Goal: Transaction & Acquisition: Download file/media

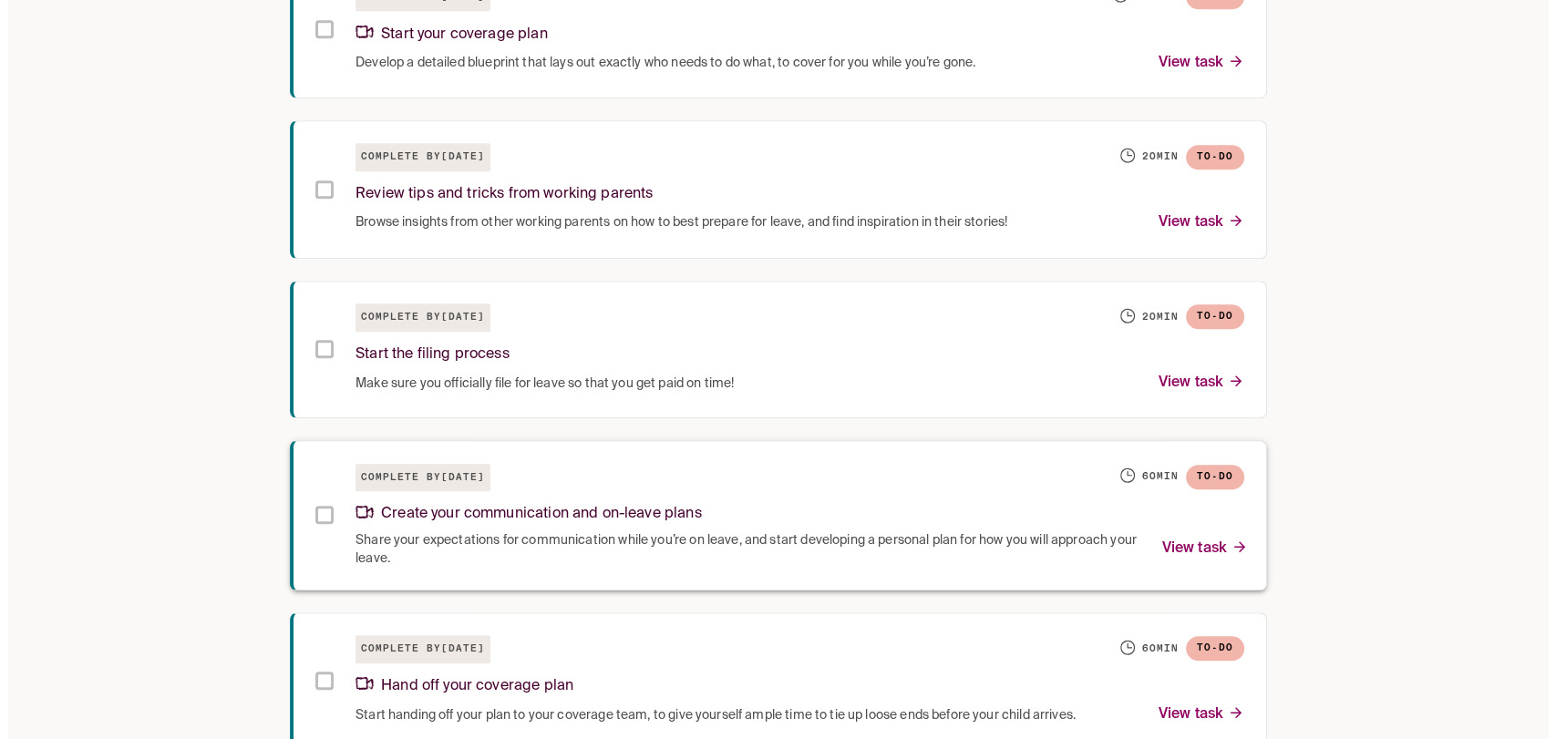
scroll to position [1317, 0]
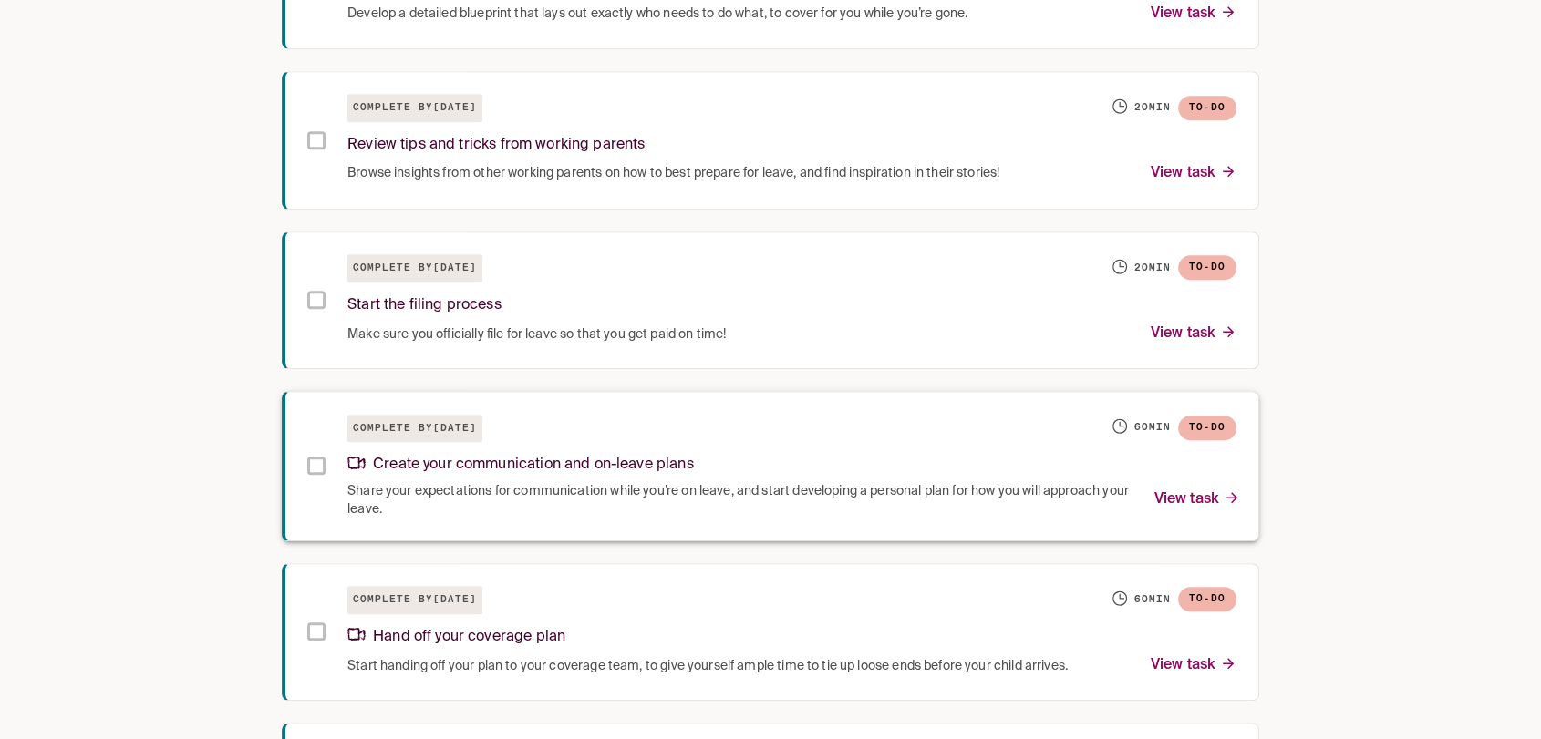
click at [532, 468] on p "Create your communication and on-leave plans" at bounding box center [520, 465] width 346 height 25
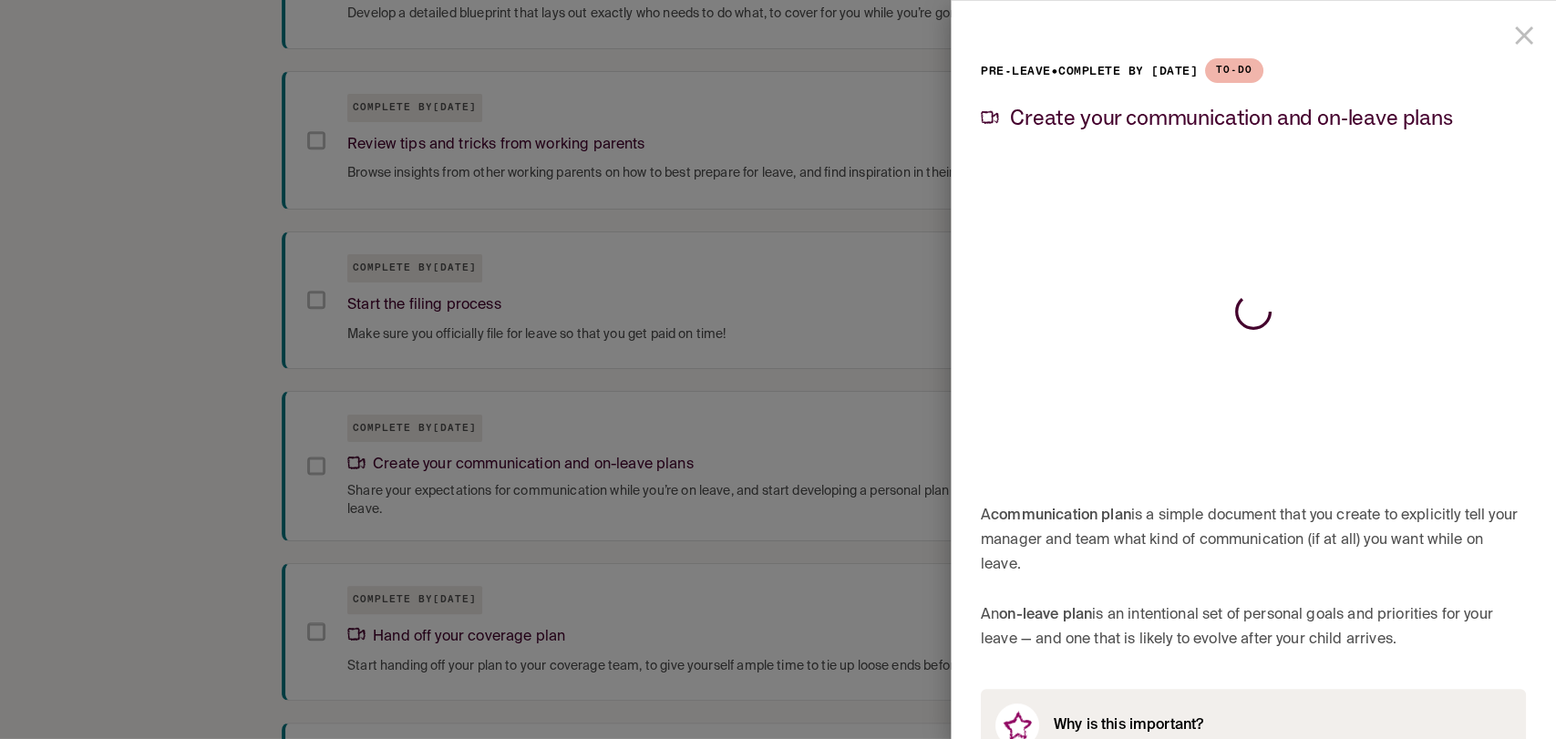
click at [1515, 39] on icon "close drawer" at bounding box center [1524, 35] width 18 height 18
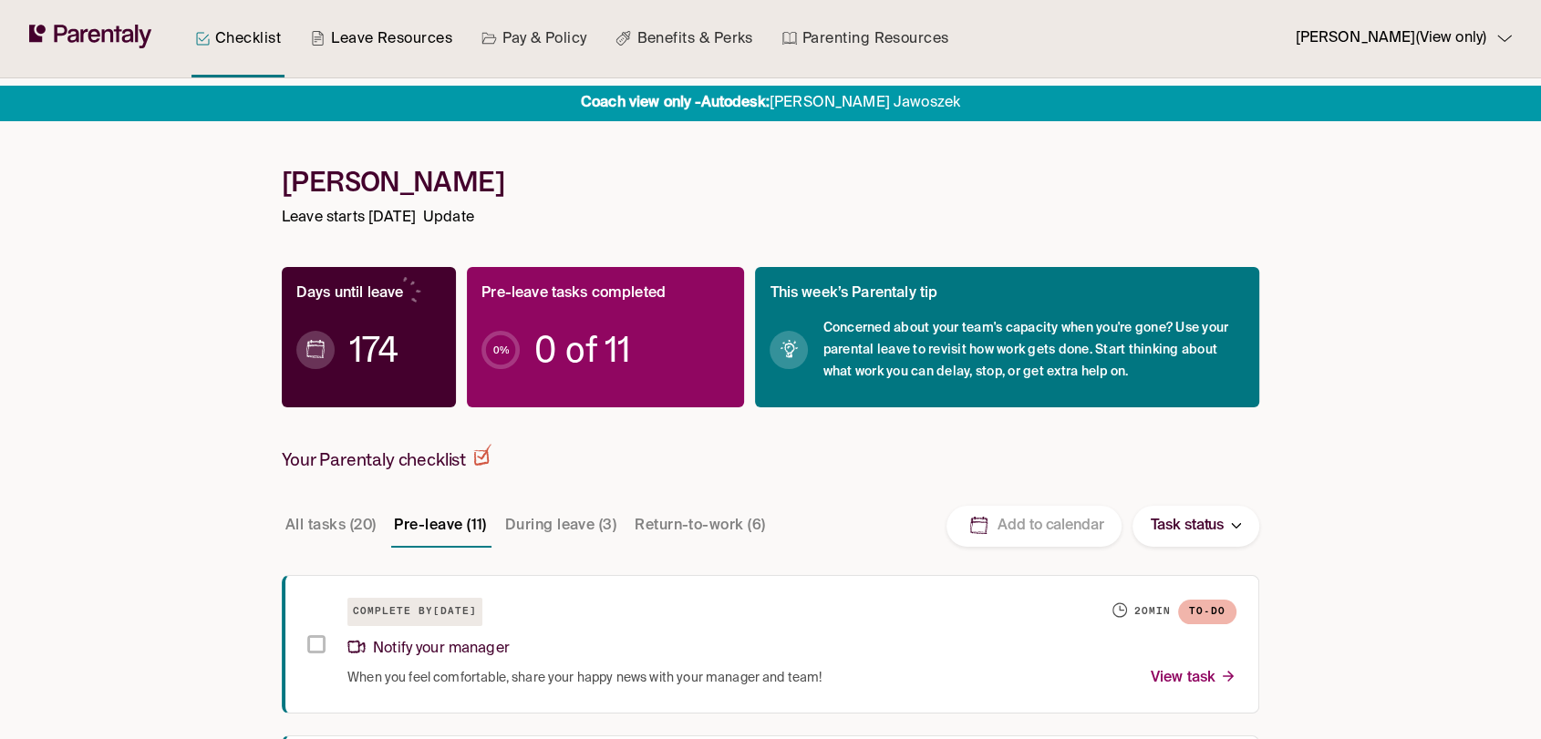
click at [401, 38] on link "Leave Resources" at bounding box center [381, 38] width 150 height 77
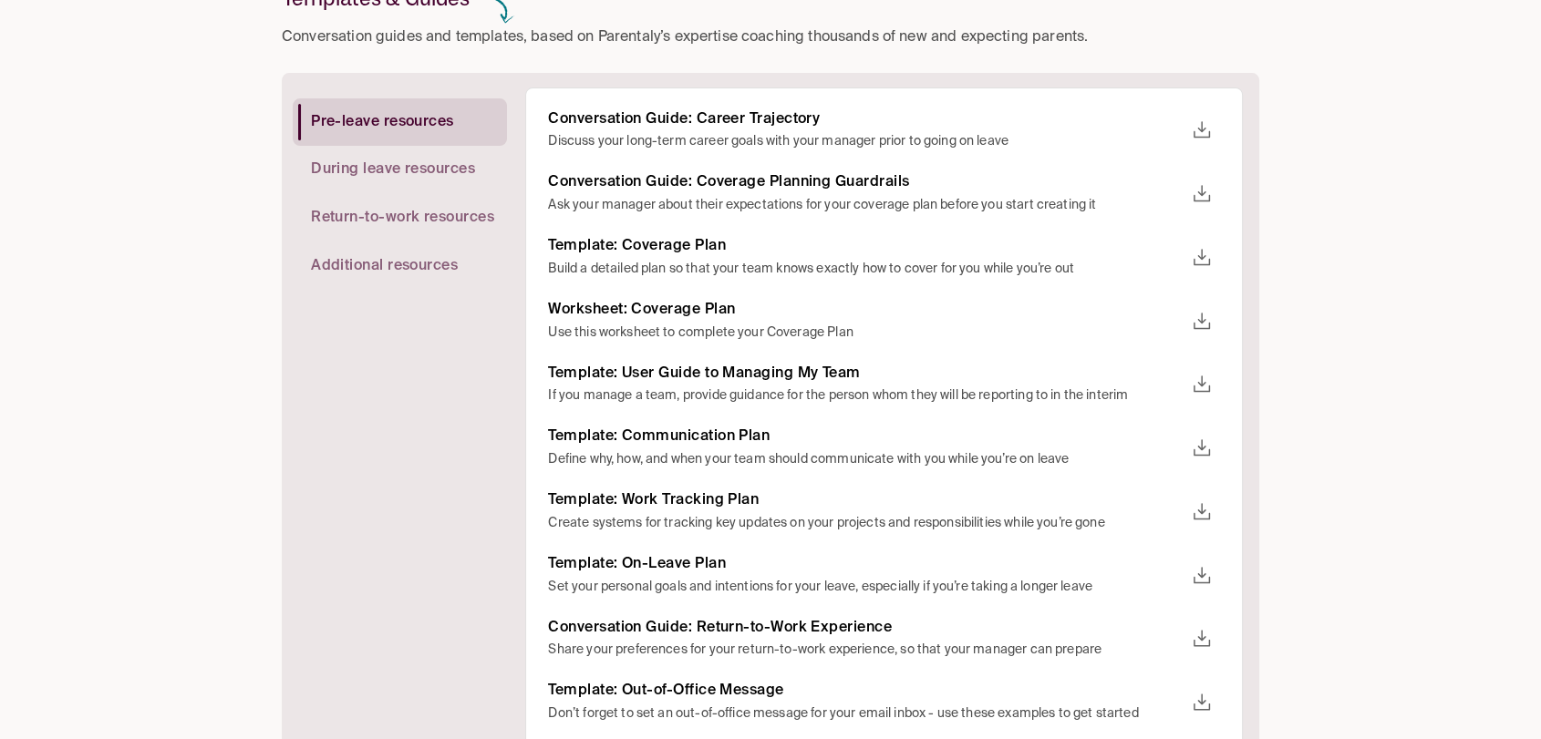
scroll to position [304, 0]
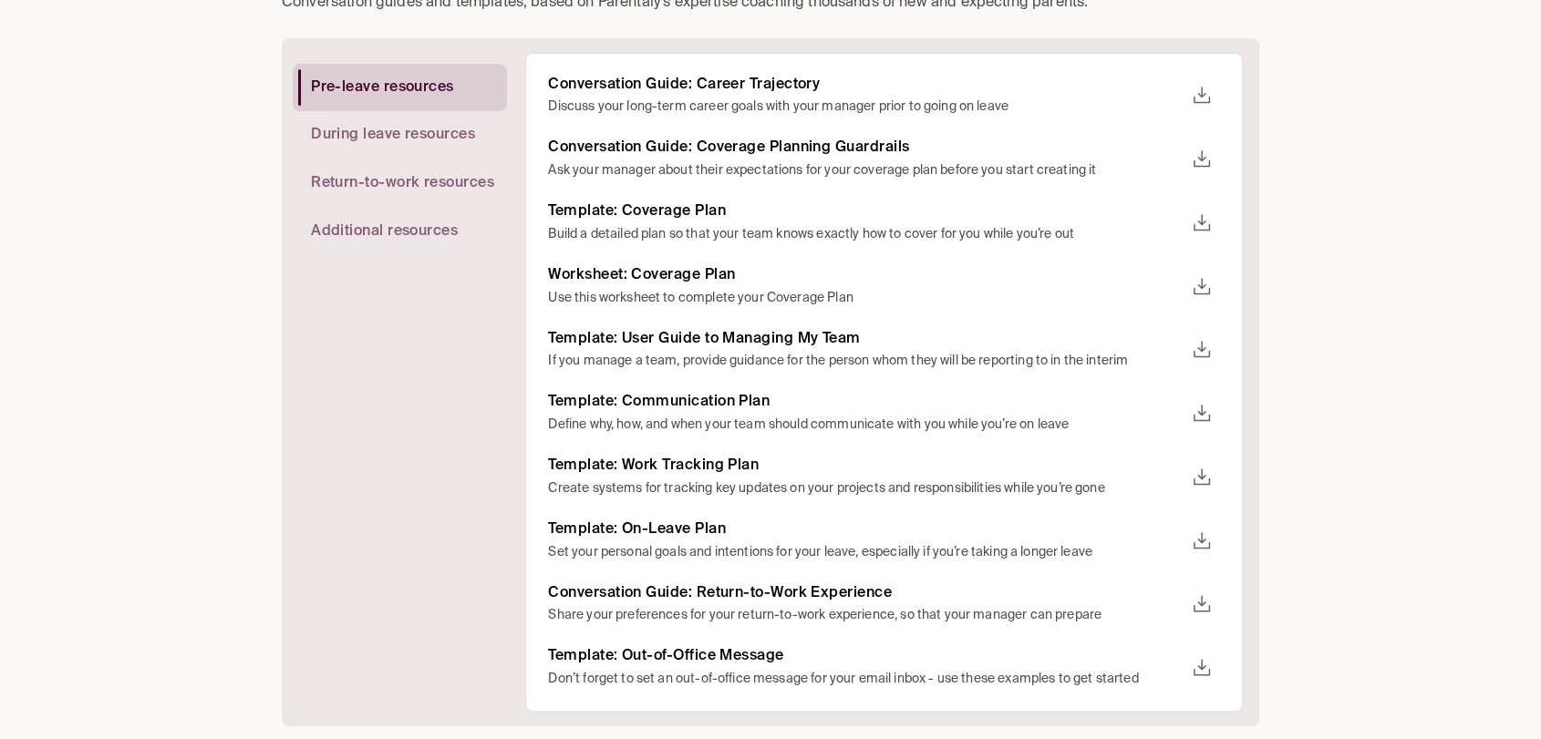
click at [1204, 418] on icon "download" at bounding box center [1202, 414] width 22 height 22
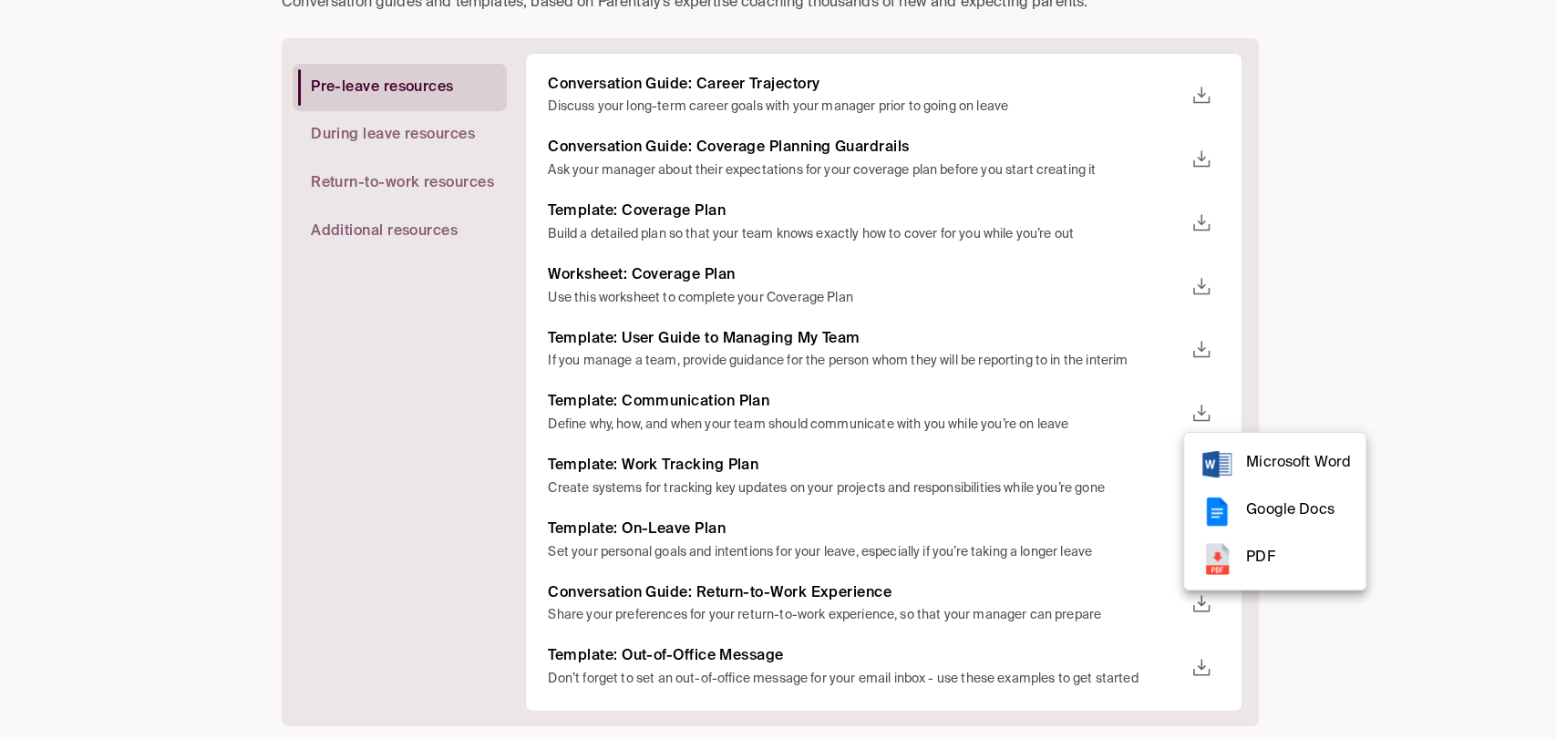
click at [1307, 558] on span "PDF" at bounding box center [1298, 558] width 105 height 25
click at [1314, 364] on div at bounding box center [778, 369] width 1556 height 739
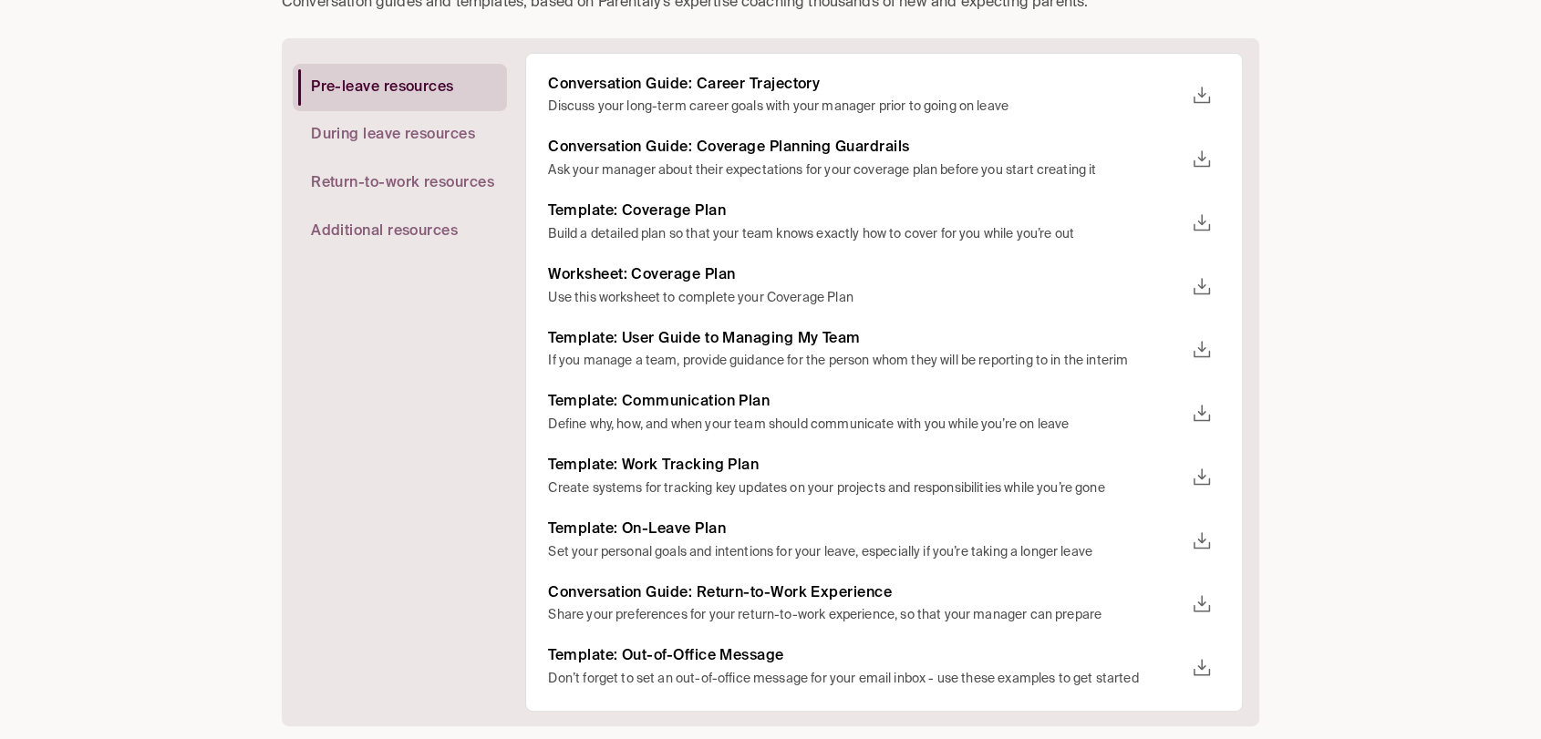
click at [1196, 481] on icon "download" at bounding box center [1202, 478] width 22 height 22
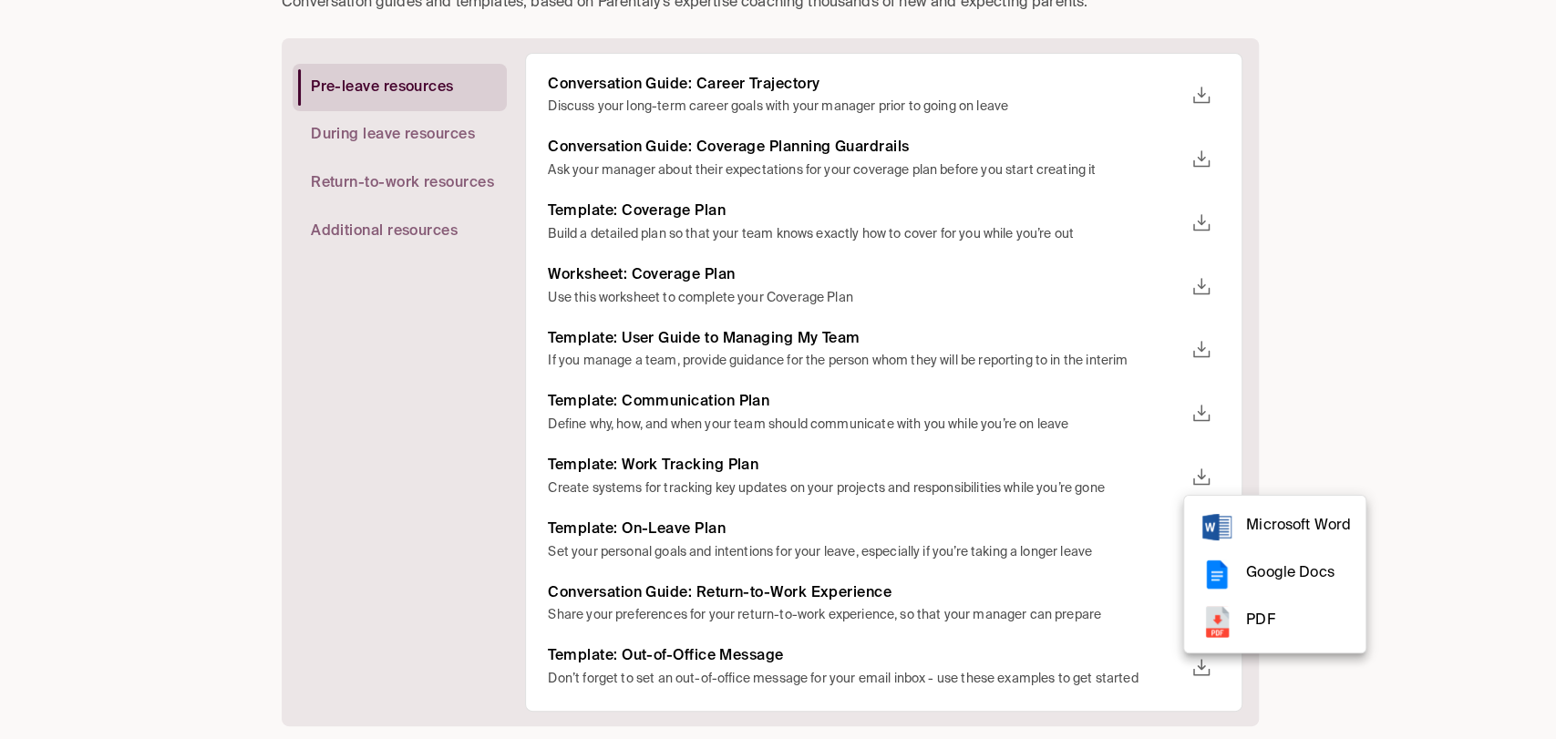
click at [1267, 624] on span "PDF" at bounding box center [1298, 621] width 105 height 25
click at [1306, 362] on div at bounding box center [778, 369] width 1556 height 739
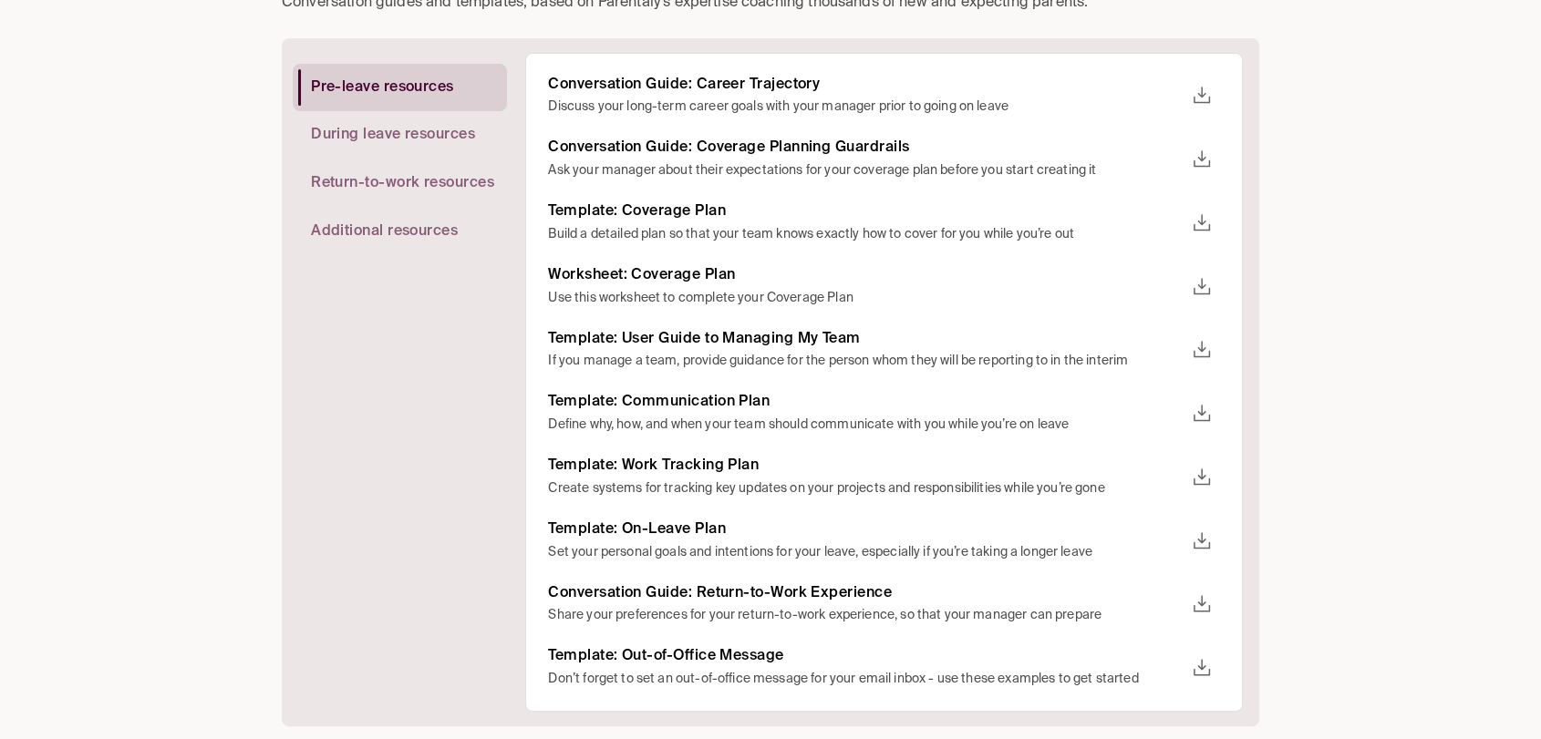
click at [1199, 217] on icon "download" at bounding box center [1202, 223] width 22 height 22
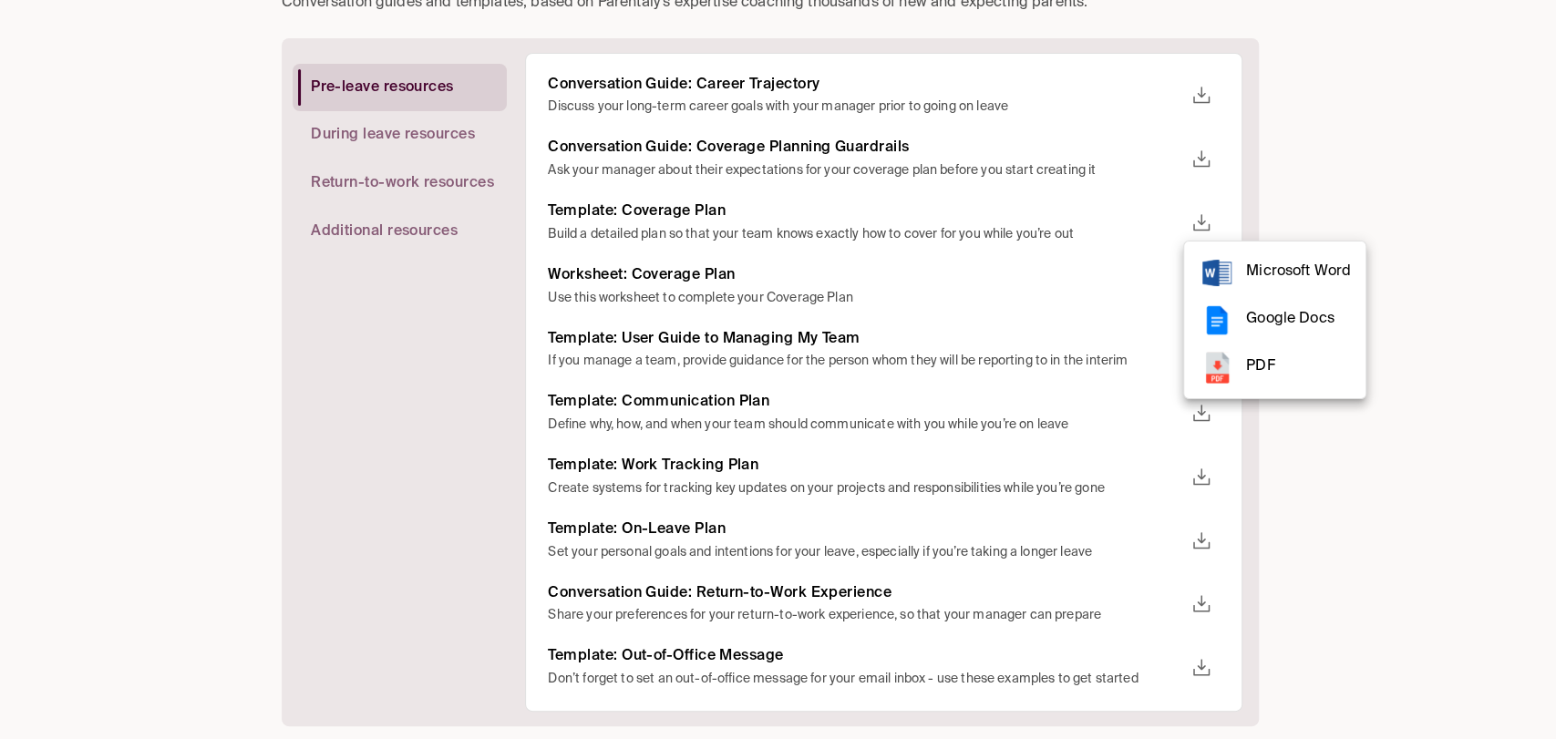
click at [1233, 376] on rect at bounding box center [1217, 367] width 36 height 36
click at [1306, 129] on div at bounding box center [778, 369] width 1556 height 739
